Goal: Information Seeking & Learning: Understand process/instructions

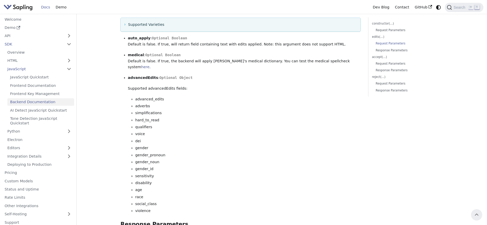
scroll to position [309, 0]
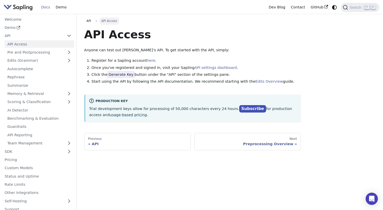
click at [264, 31] on h1 "API Access" at bounding box center [192, 35] width 217 height 14
click at [210, 50] on p "Anyone can test out Sapling's API. To get started with the API, simply:" at bounding box center [192, 50] width 217 height 6
click at [216, 51] on p "Anyone can test out Sapling's API. To get started with the API, simply:" at bounding box center [192, 50] width 217 height 6
click at [259, 82] on link "Edits Overview" at bounding box center [269, 82] width 28 height 4
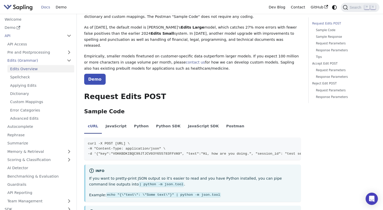
scroll to position [41, 0]
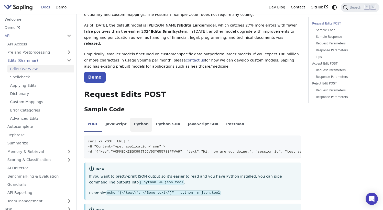
click at [130, 119] on li "Python" at bounding box center [141, 125] width 22 height 14
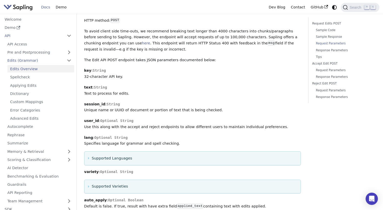
scroll to position [562, 0]
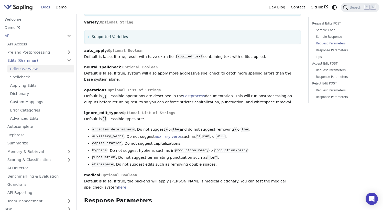
click at [173, 95] on p "operations : Optional List of Strings Default is [] . Possible operations are d…" at bounding box center [192, 96] width 217 height 18
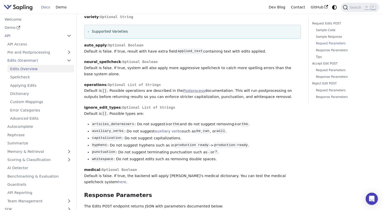
scroll to position [628, 0]
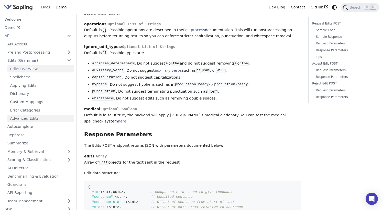
click at [14, 119] on link "Advanced Edits" at bounding box center [40, 118] width 67 height 7
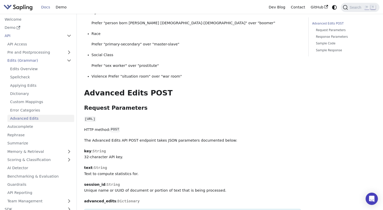
scroll to position [303, 0]
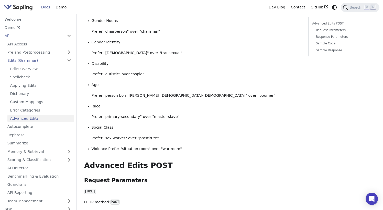
click at [145, 71] on p "Prefer "autistic" over "aspie"" at bounding box center [196, 74] width 209 height 6
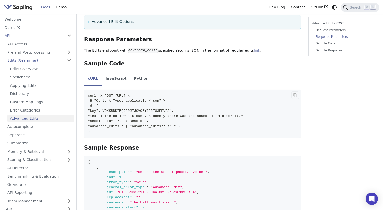
scroll to position [637, 0]
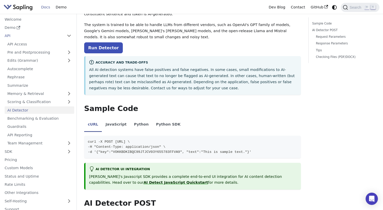
scroll to position [65, 0]
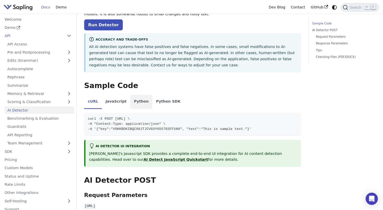
click at [132, 105] on li "Python" at bounding box center [141, 102] width 22 height 14
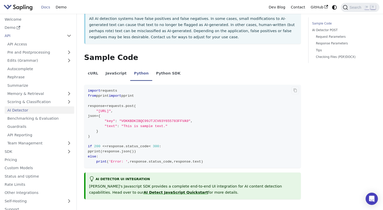
scroll to position [118, 0]
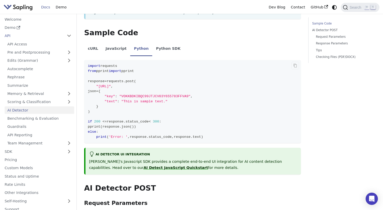
click at [111, 87] on span ""https://api.sapling.ai/api/v1/aidetect"" at bounding box center [103, 87] width 15 height 4
